Goal: Task Accomplishment & Management: Manage account settings

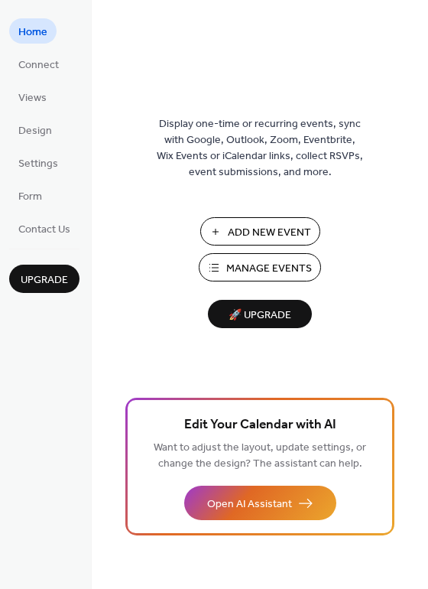
click at [261, 277] on span "Manage Events" at bounding box center [269, 269] width 86 height 16
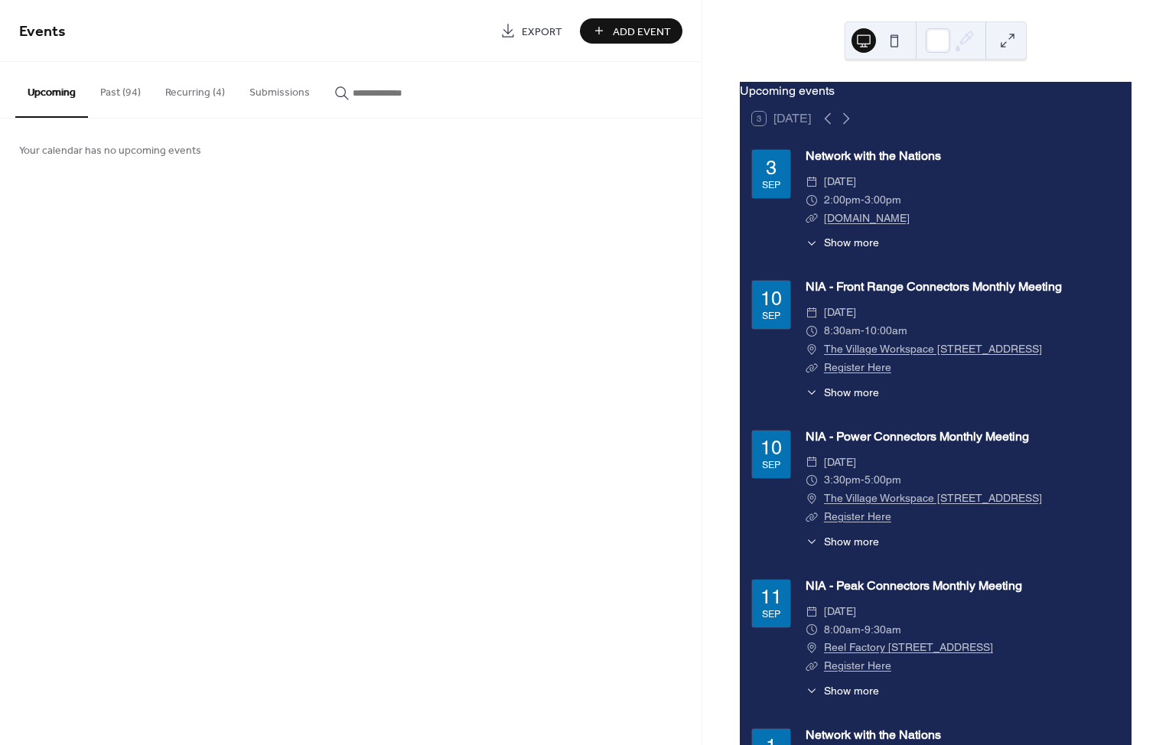
click at [207, 99] on button "Recurring (4)" at bounding box center [195, 89] width 84 height 54
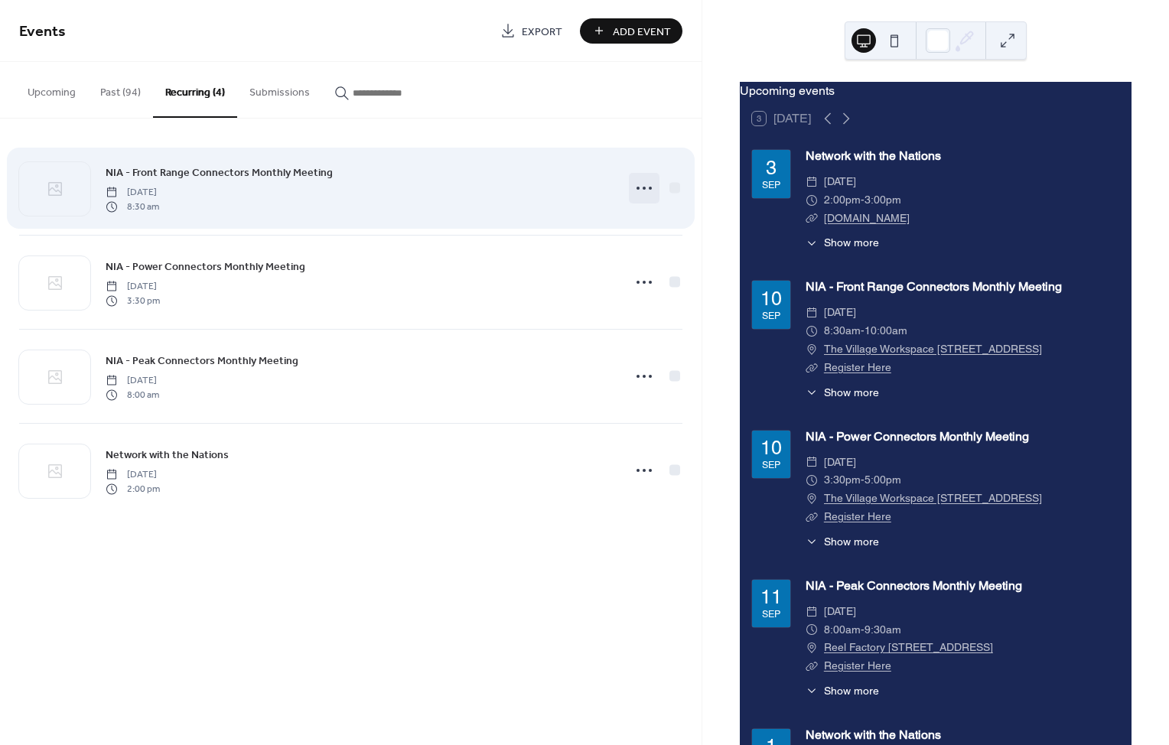
click at [643, 190] on icon at bounding box center [644, 188] width 24 height 24
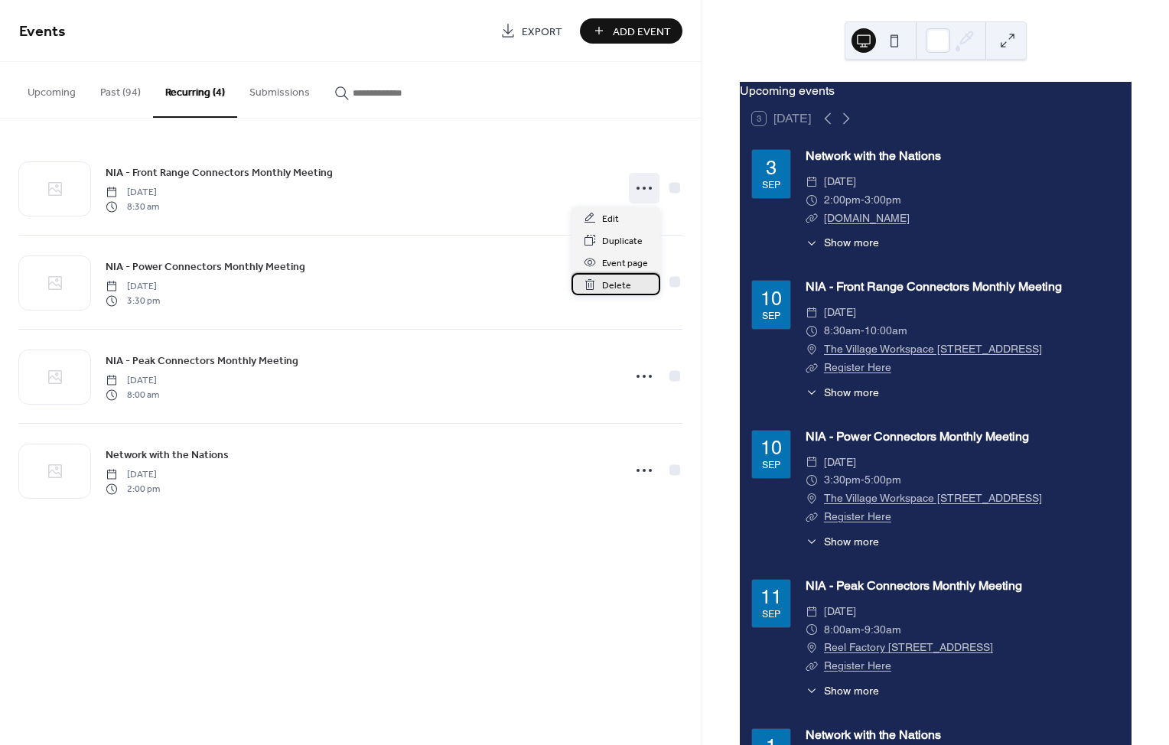
click at [602, 288] on span "Delete" at bounding box center [616, 286] width 29 height 16
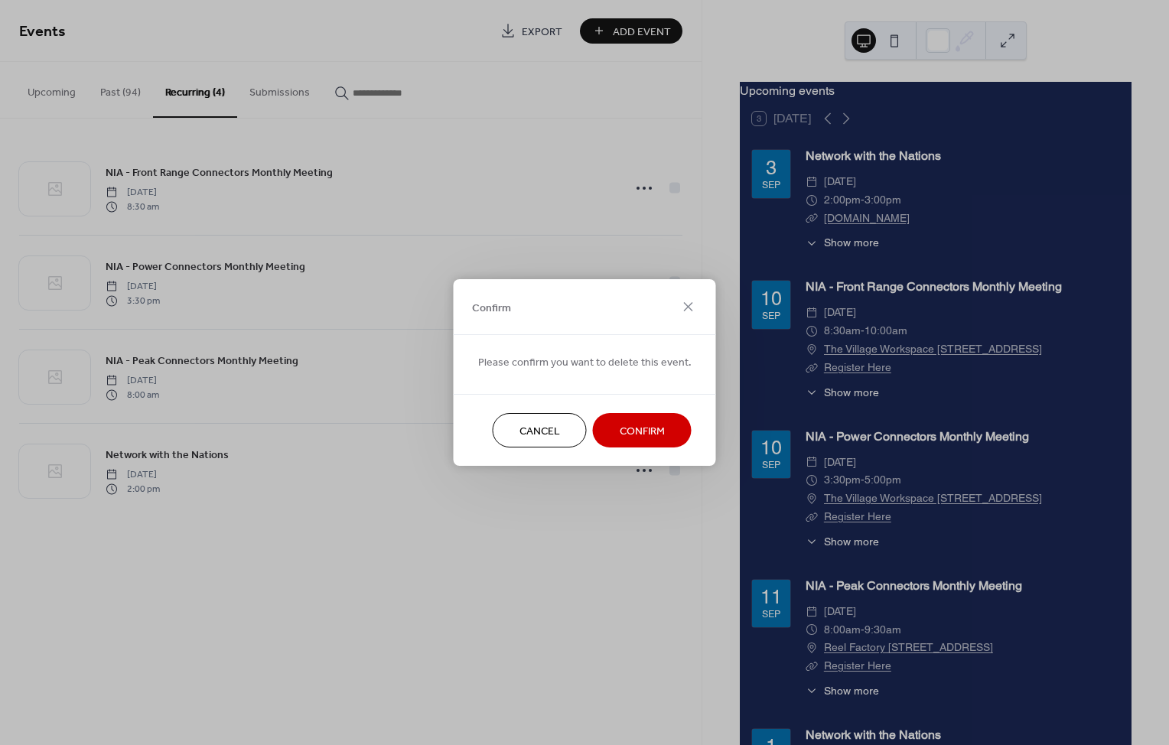
click at [634, 438] on span "Confirm" at bounding box center [642, 432] width 45 height 16
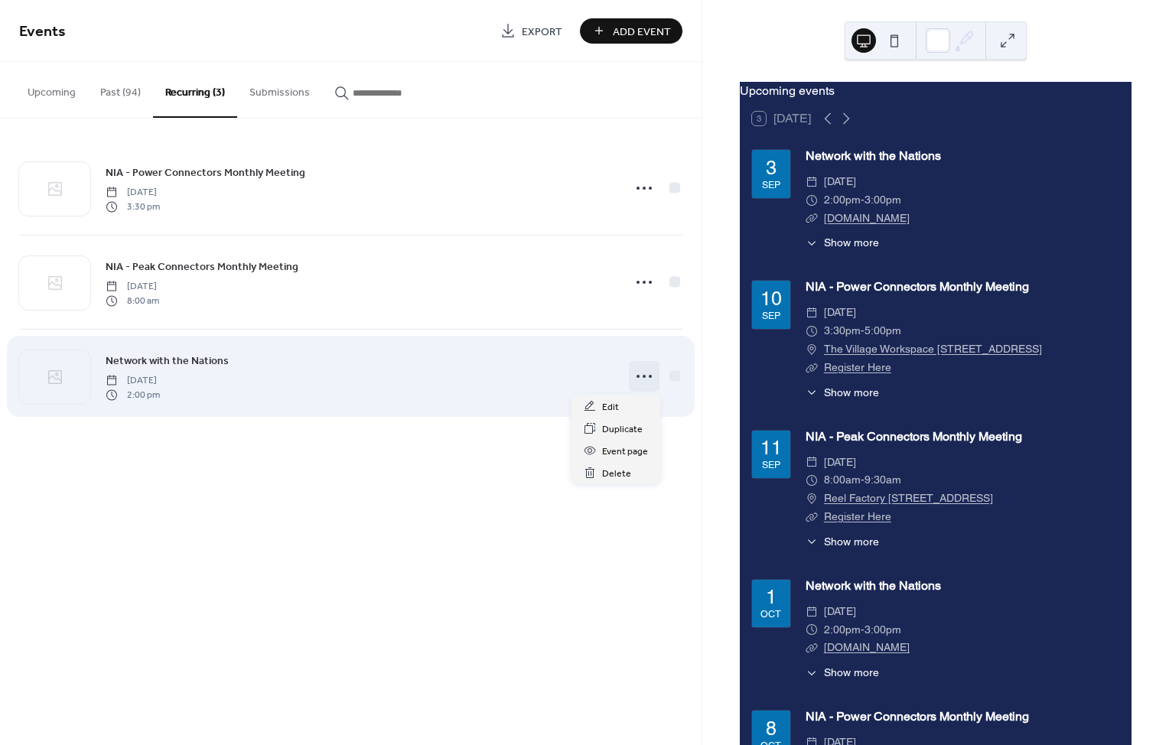
click at [637, 379] on icon at bounding box center [644, 376] width 24 height 24
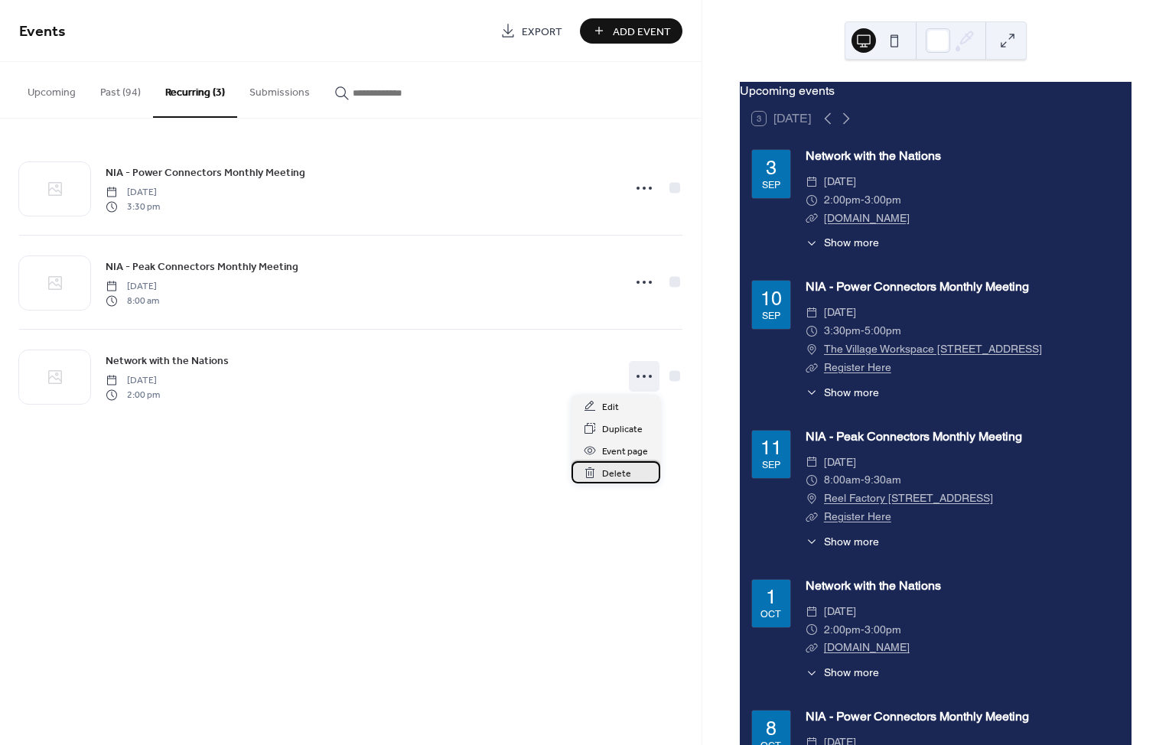
click at [626, 474] on span "Delete" at bounding box center [616, 474] width 29 height 16
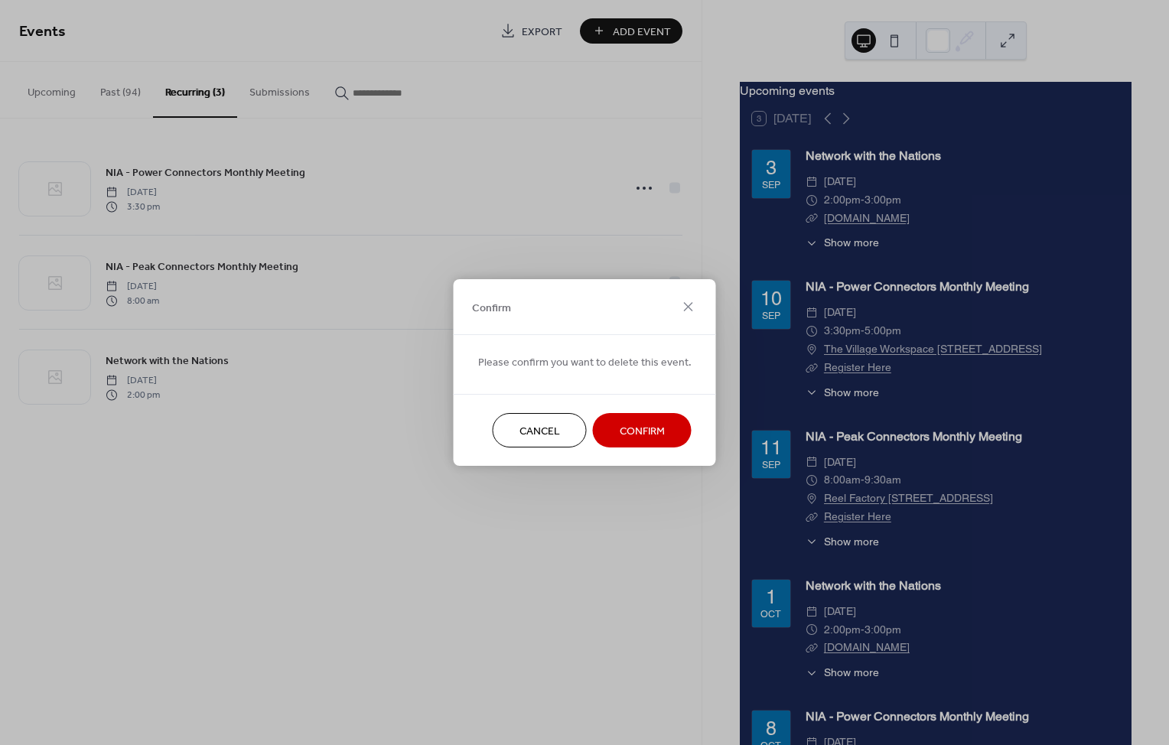
click at [637, 419] on button "Confirm" at bounding box center [642, 430] width 99 height 34
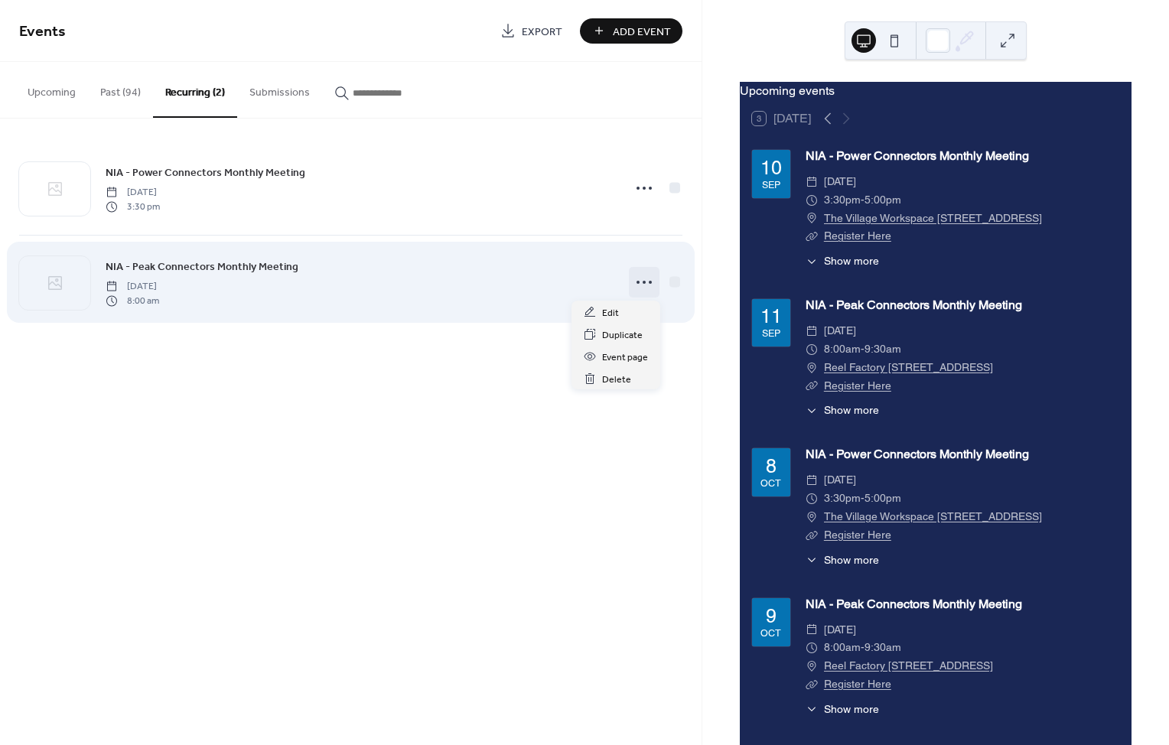
click at [645, 284] on icon at bounding box center [644, 282] width 24 height 24
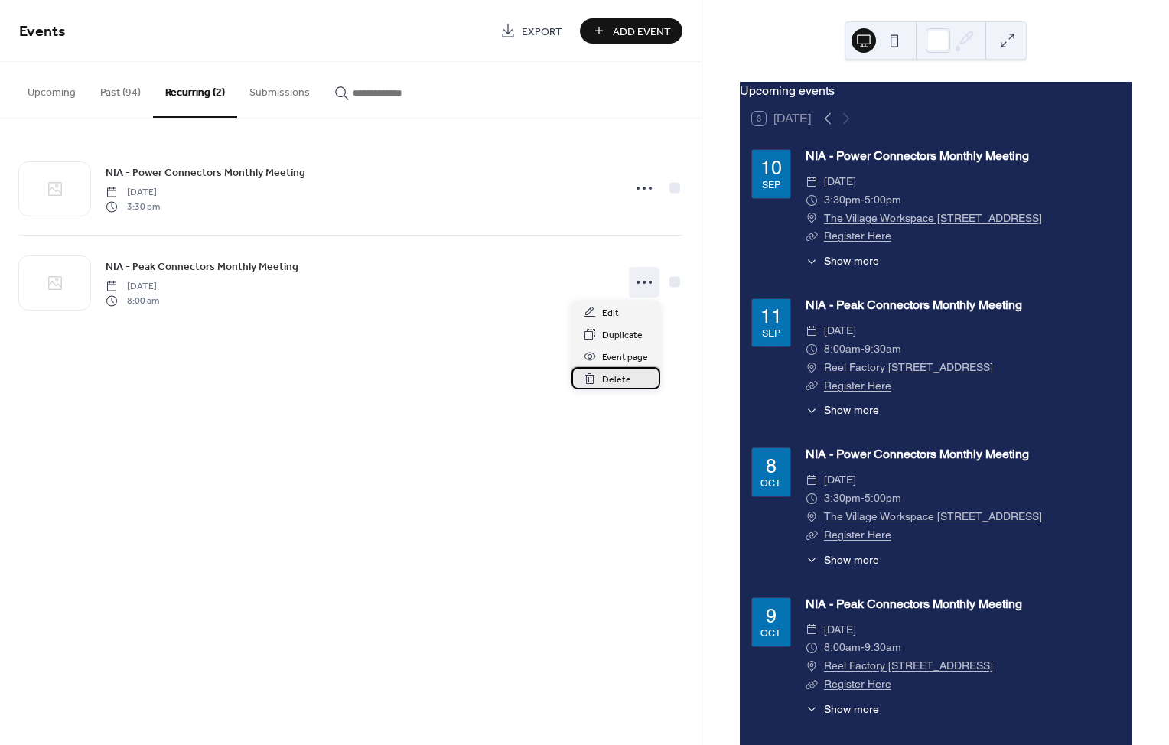
click at [600, 380] on div "Delete" at bounding box center [616, 378] width 89 height 22
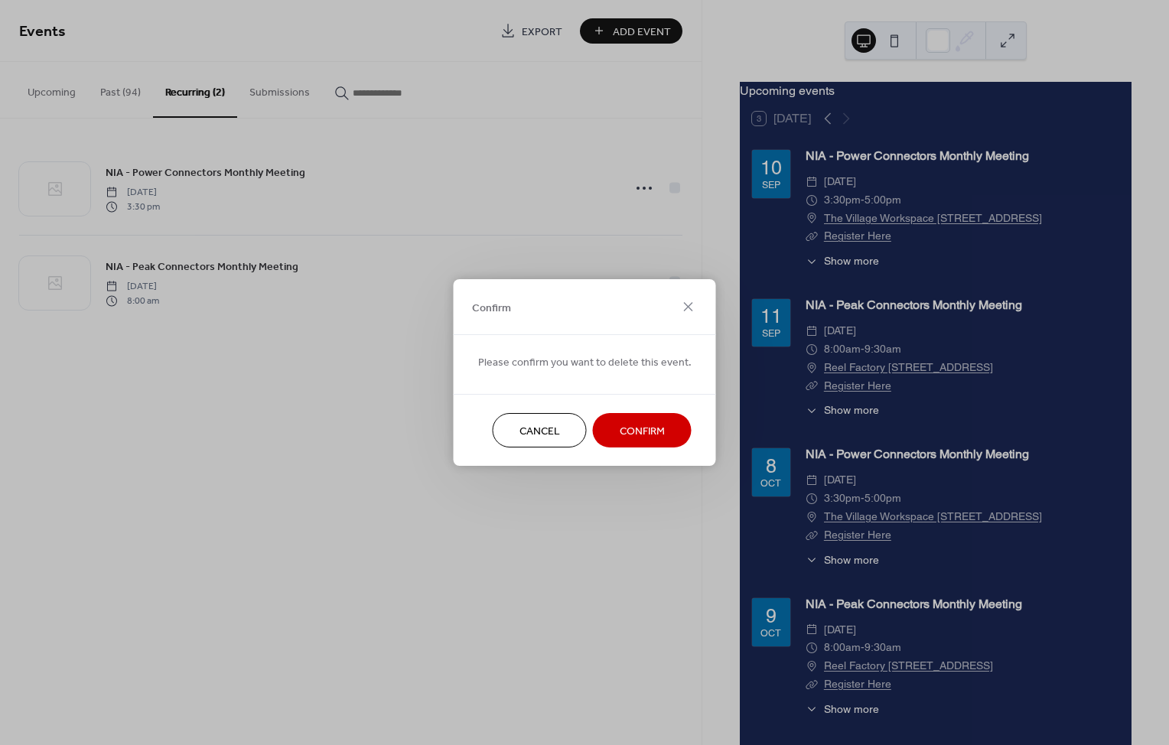
click at [640, 419] on button "Confirm" at bounding box center [642, 430] width 99 height 34
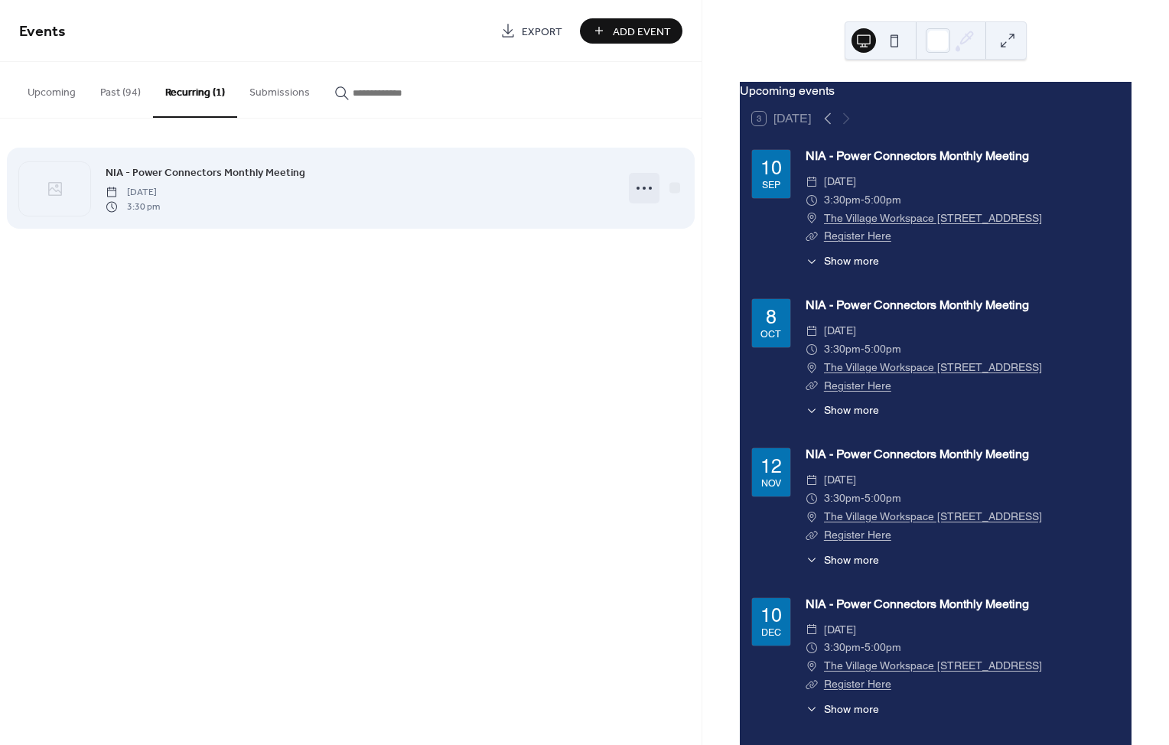
click at [644, 193] on icon at bounding box center [644, 188] width 24 height 24
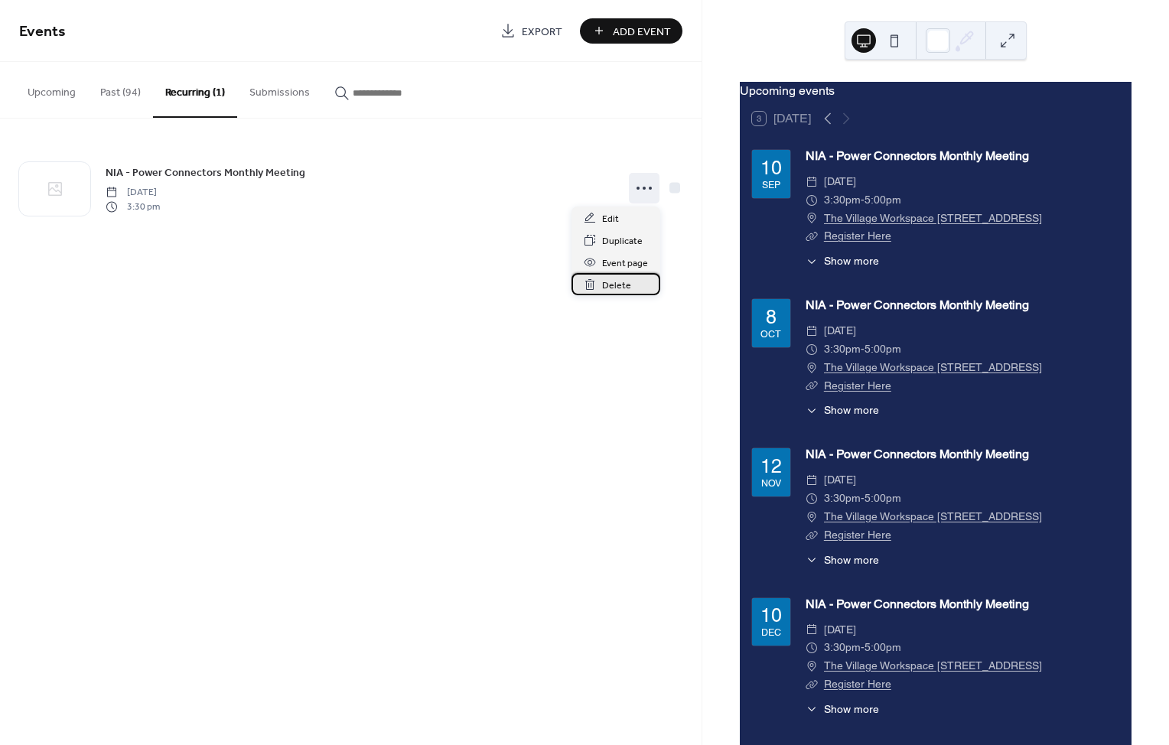
click at [583, 290] on div "Delete" at bounding box center [616, 284] width 89 height 22
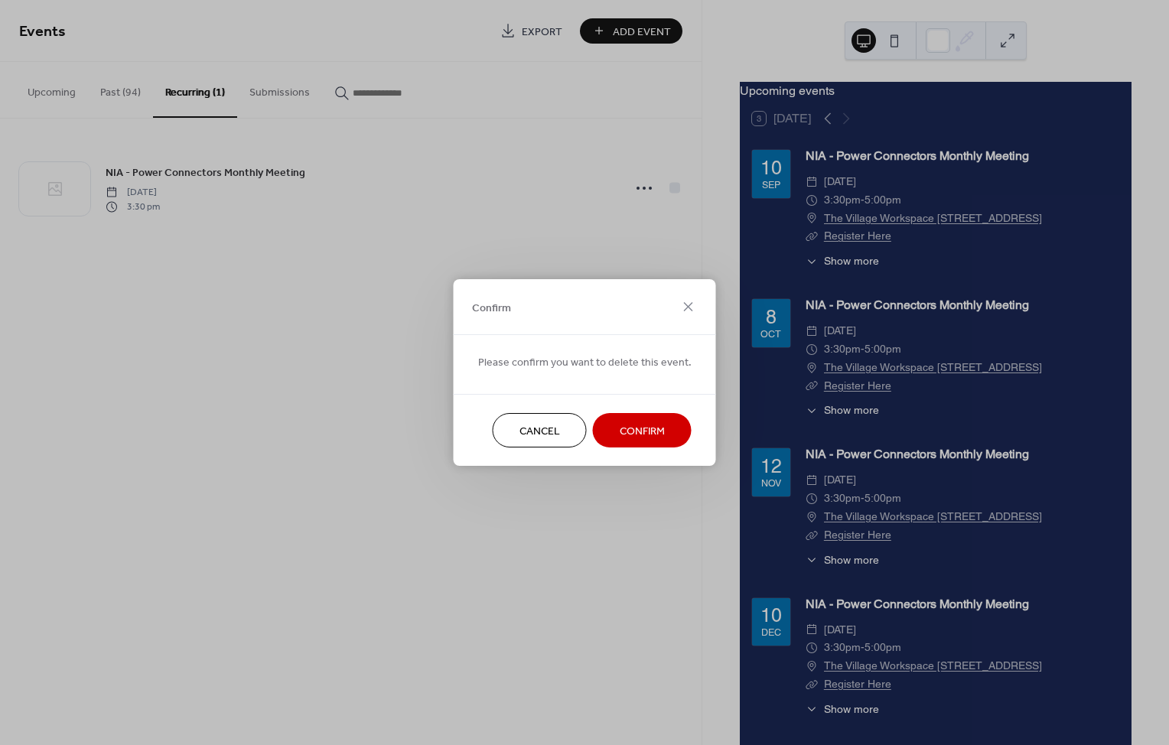
click at [613, 441] on button "Confirm" at bounding box center [642, 430] width 99 height 34
